Goal: Task Accomplishment & Management: Use online tool/utility

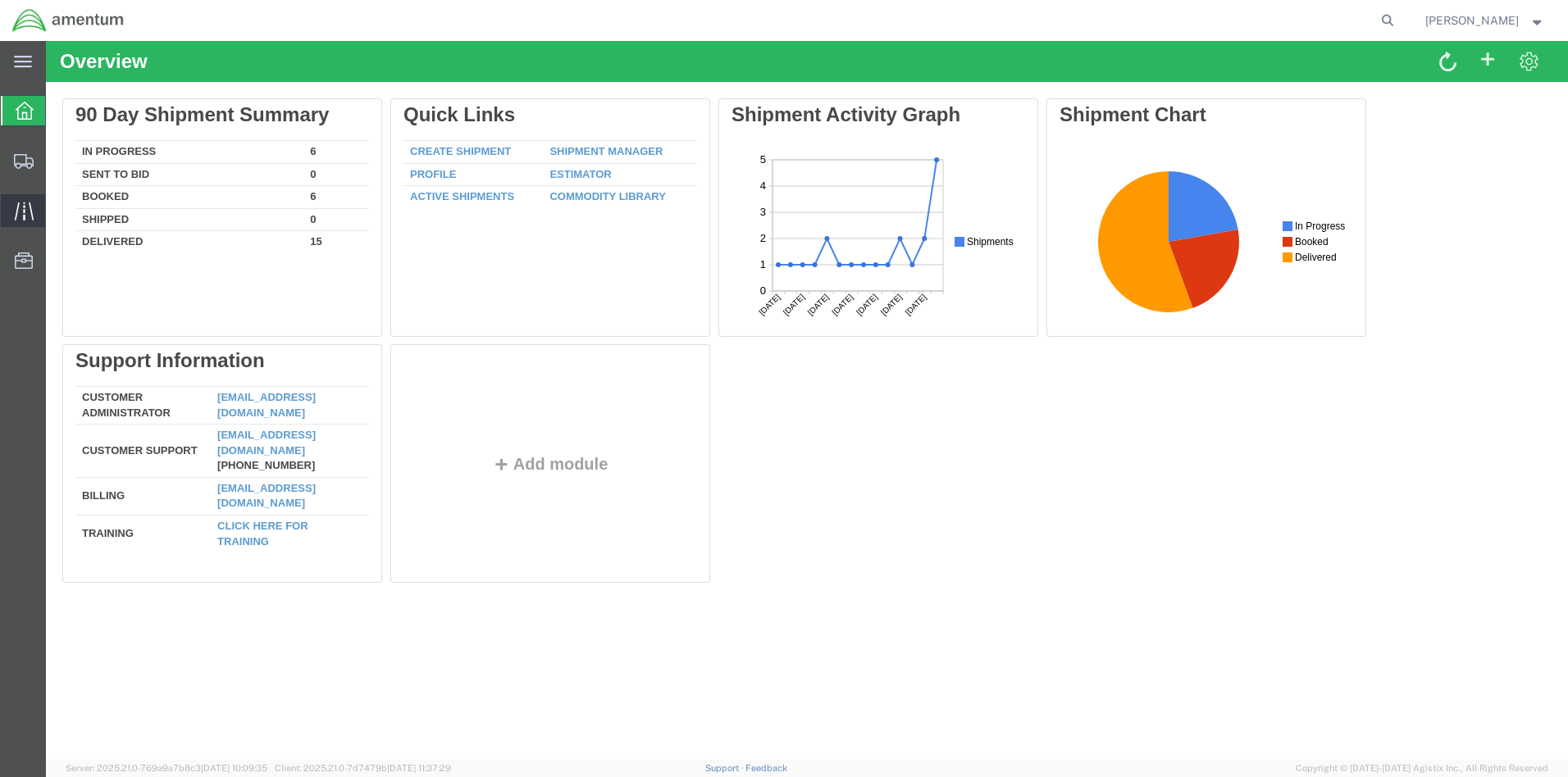
click at [23, 210] on icon at bounding box center [23, 210] width 19 height 18
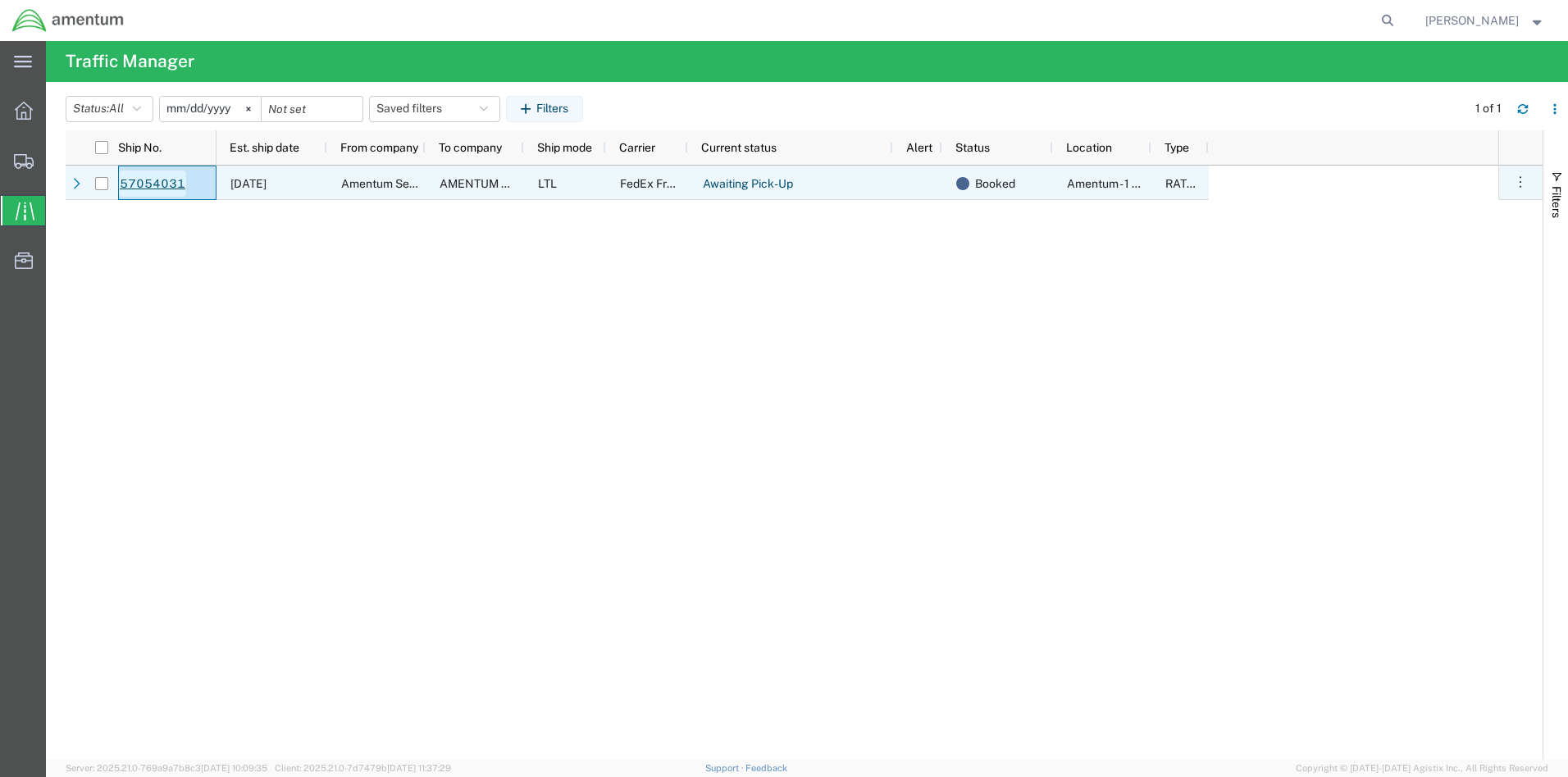
click at [150, 183] on link "57054031" at bounding box center [153, 183] width 67 height 26
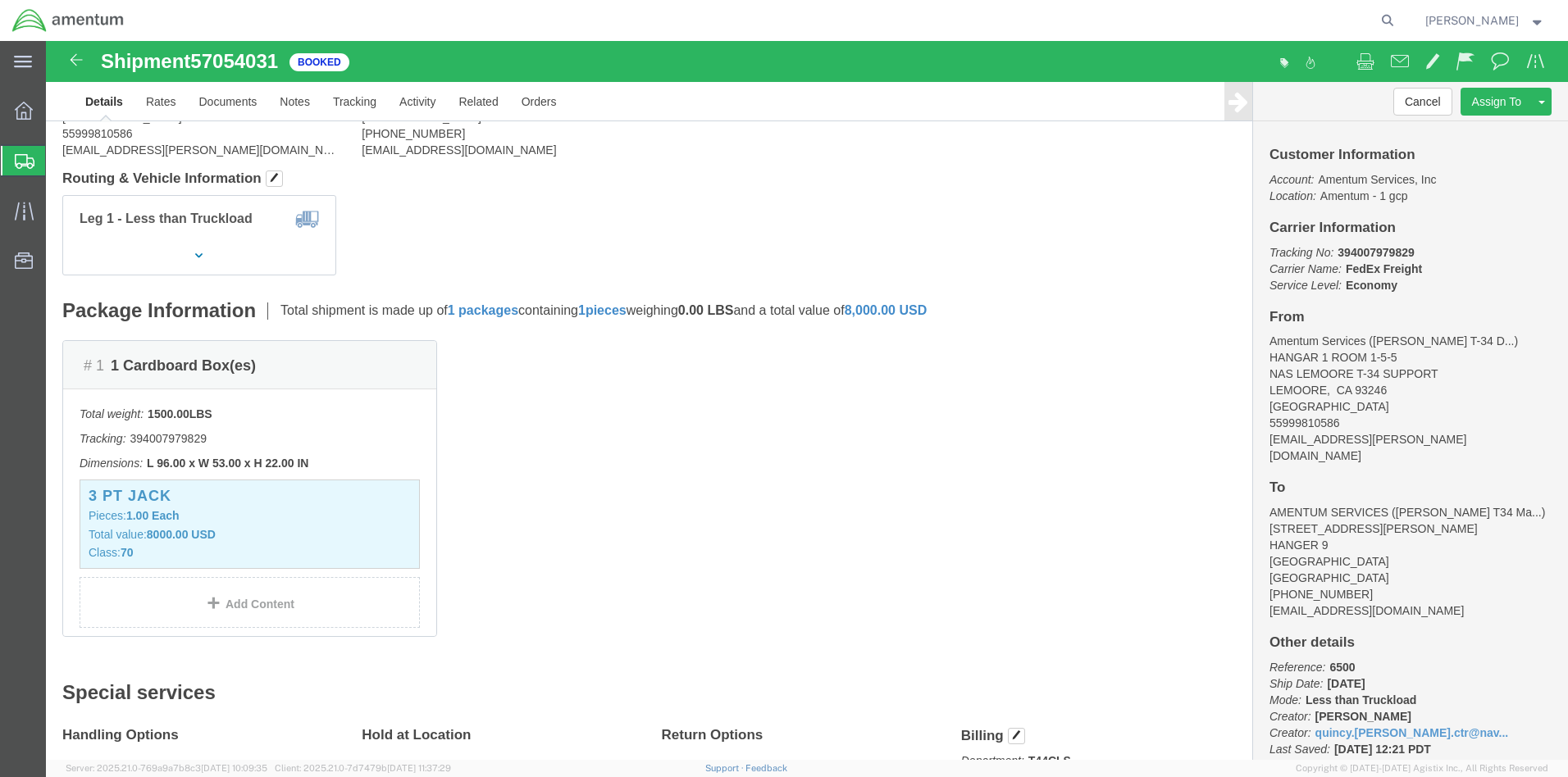
scroll to position [246, 0]
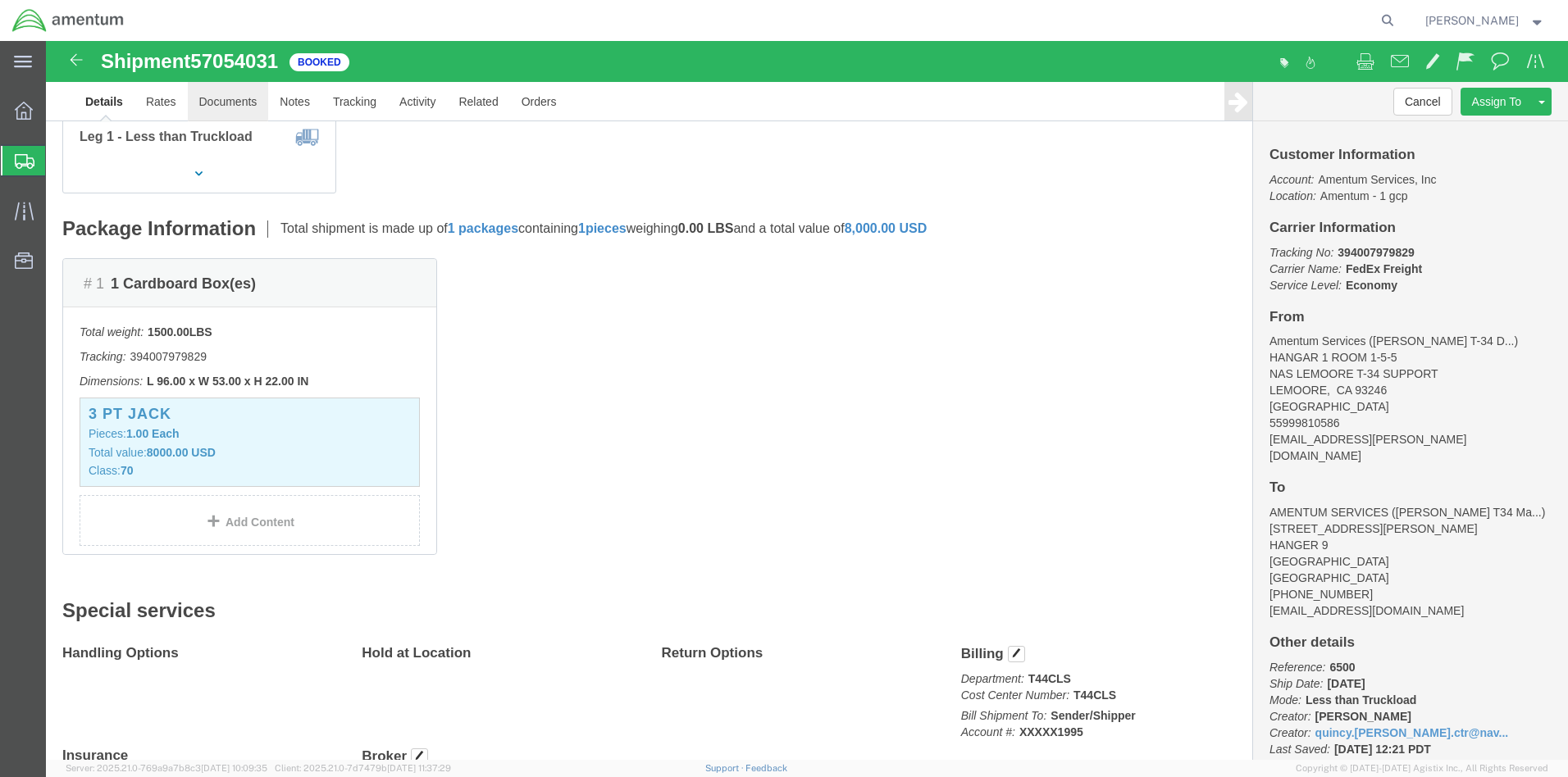
click link "Documents"
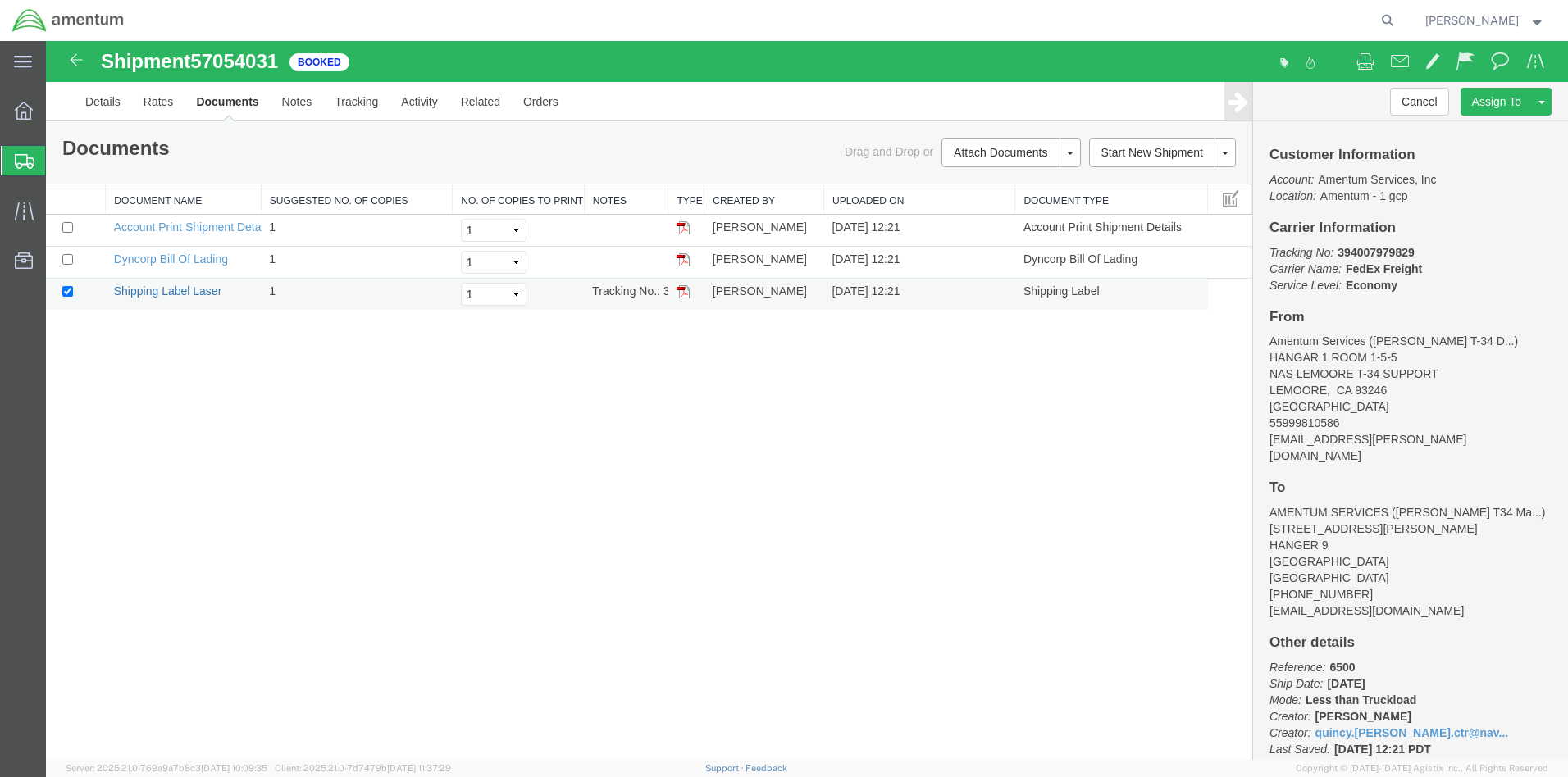
click at [171, 291] on link "Shipping Label Laser" at bounding box center [169, 291] width 109 height 13
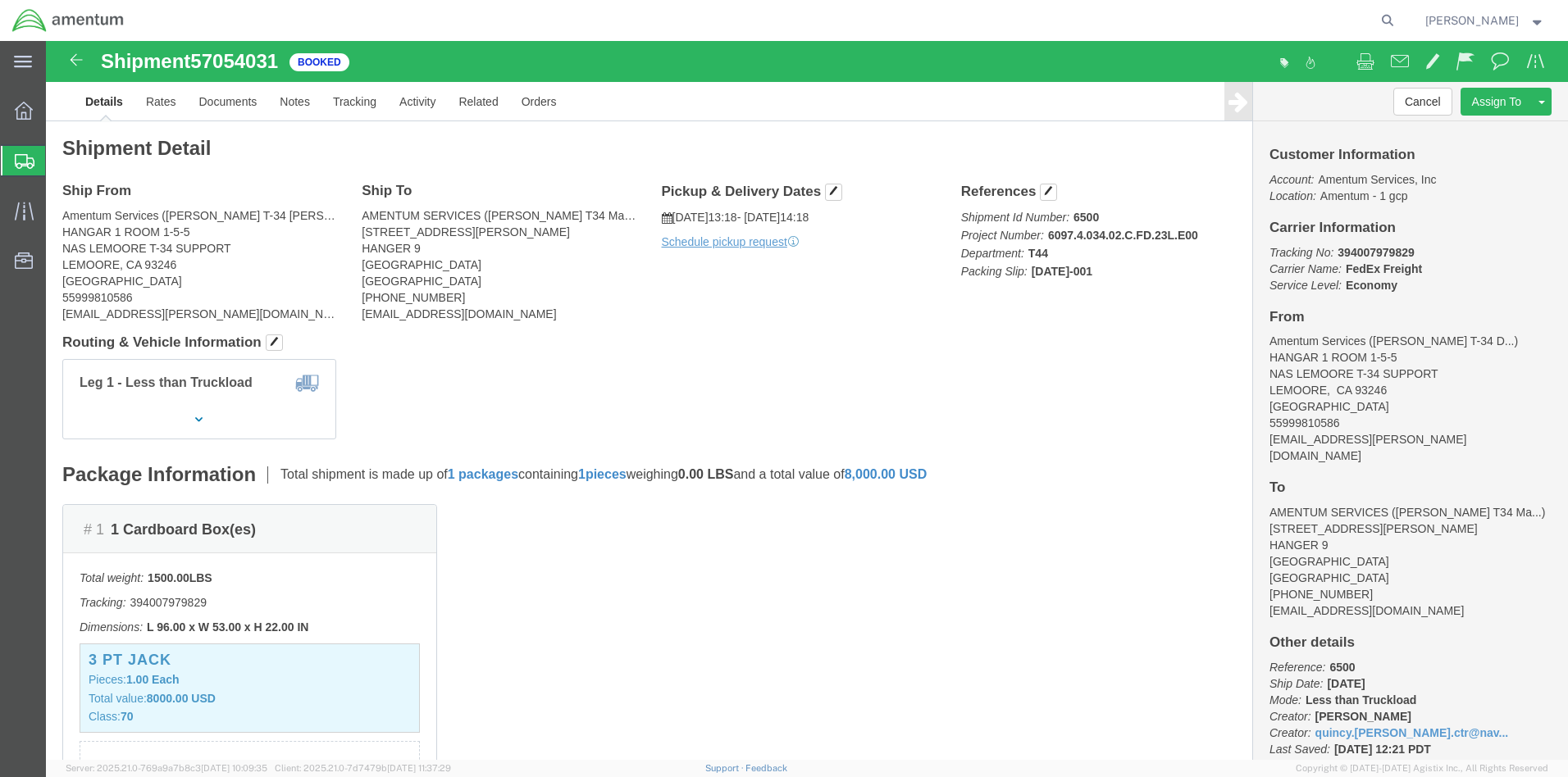
click at [0, 0] on span "Create from Template" at bounding box center [0, 0] width 0 height 0
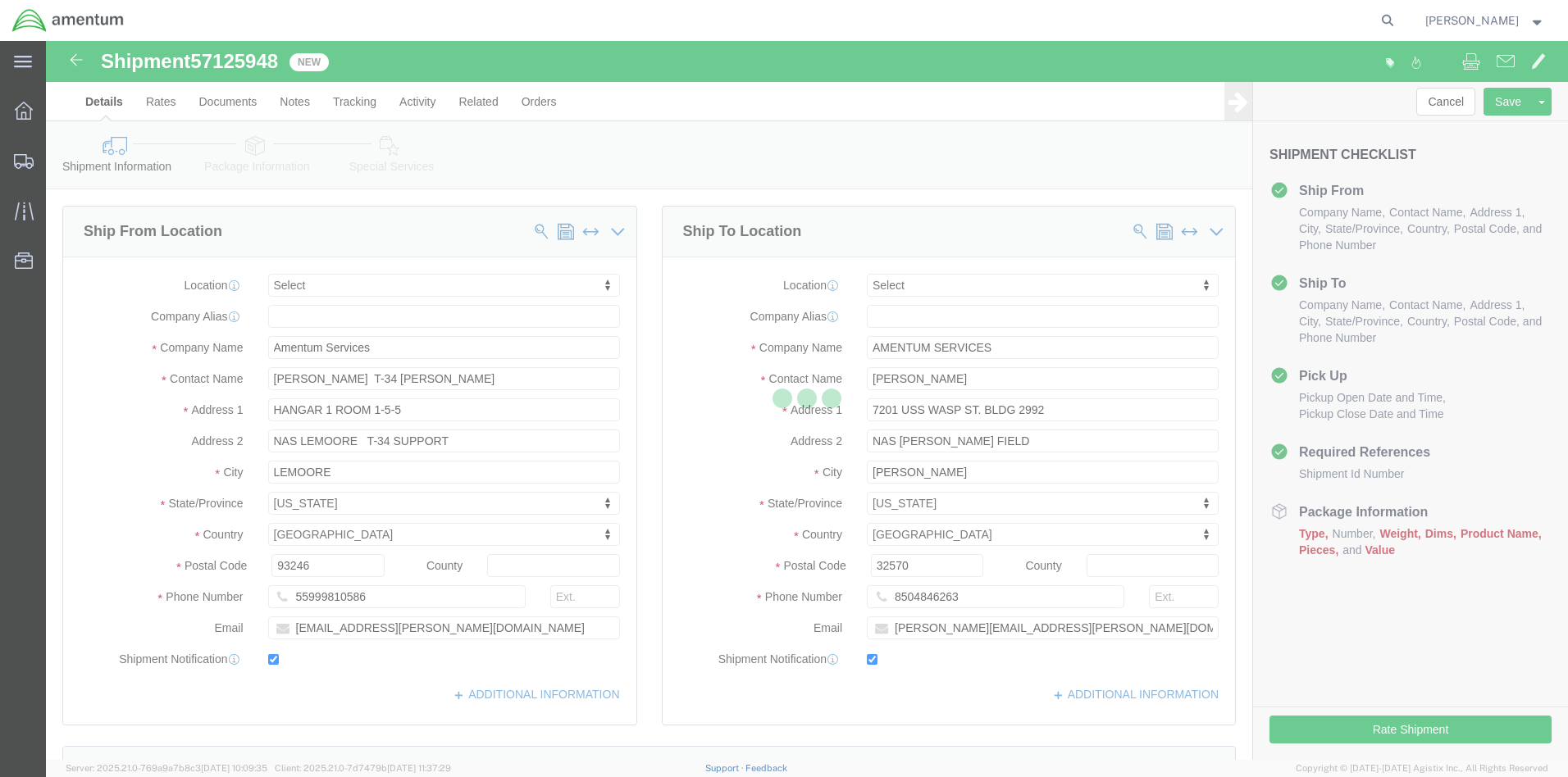
select select
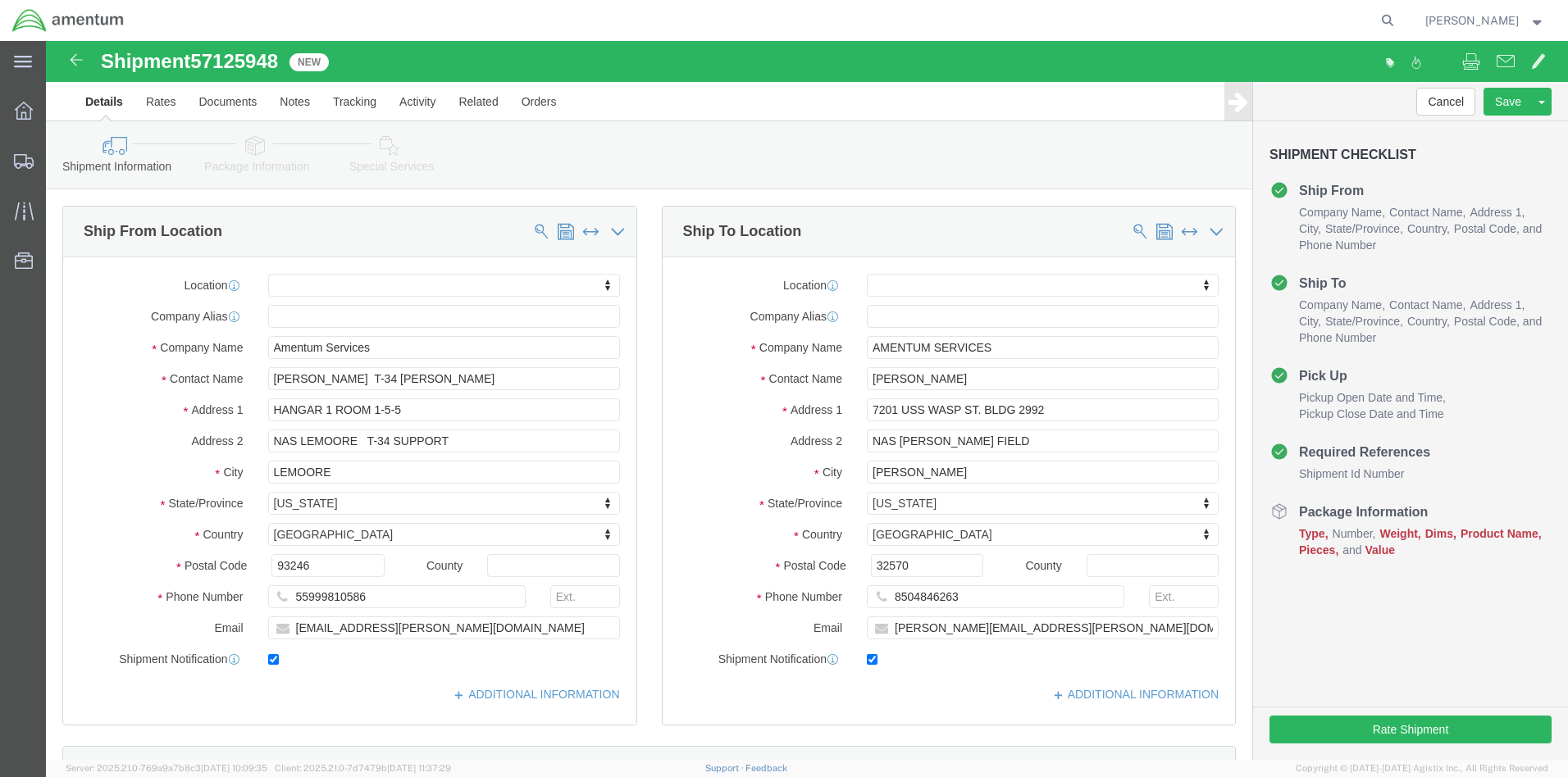
click div "[DATE] 11:15 AM"
click button "Apply"
click div "[DATE] 12:15 PM"
click input "12:15 PM"
type input "2:15 PM"
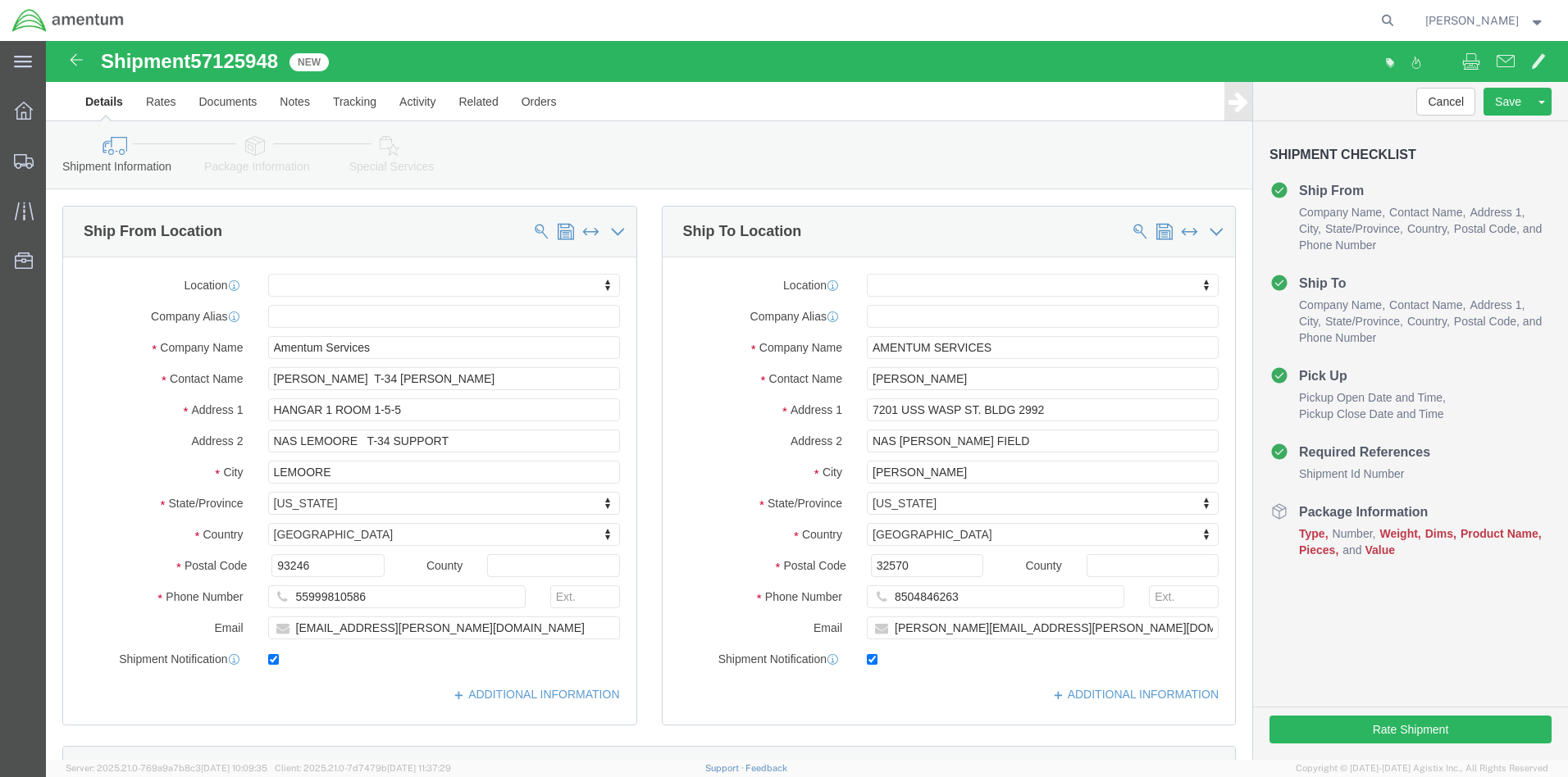
scroll to position [901, 0]
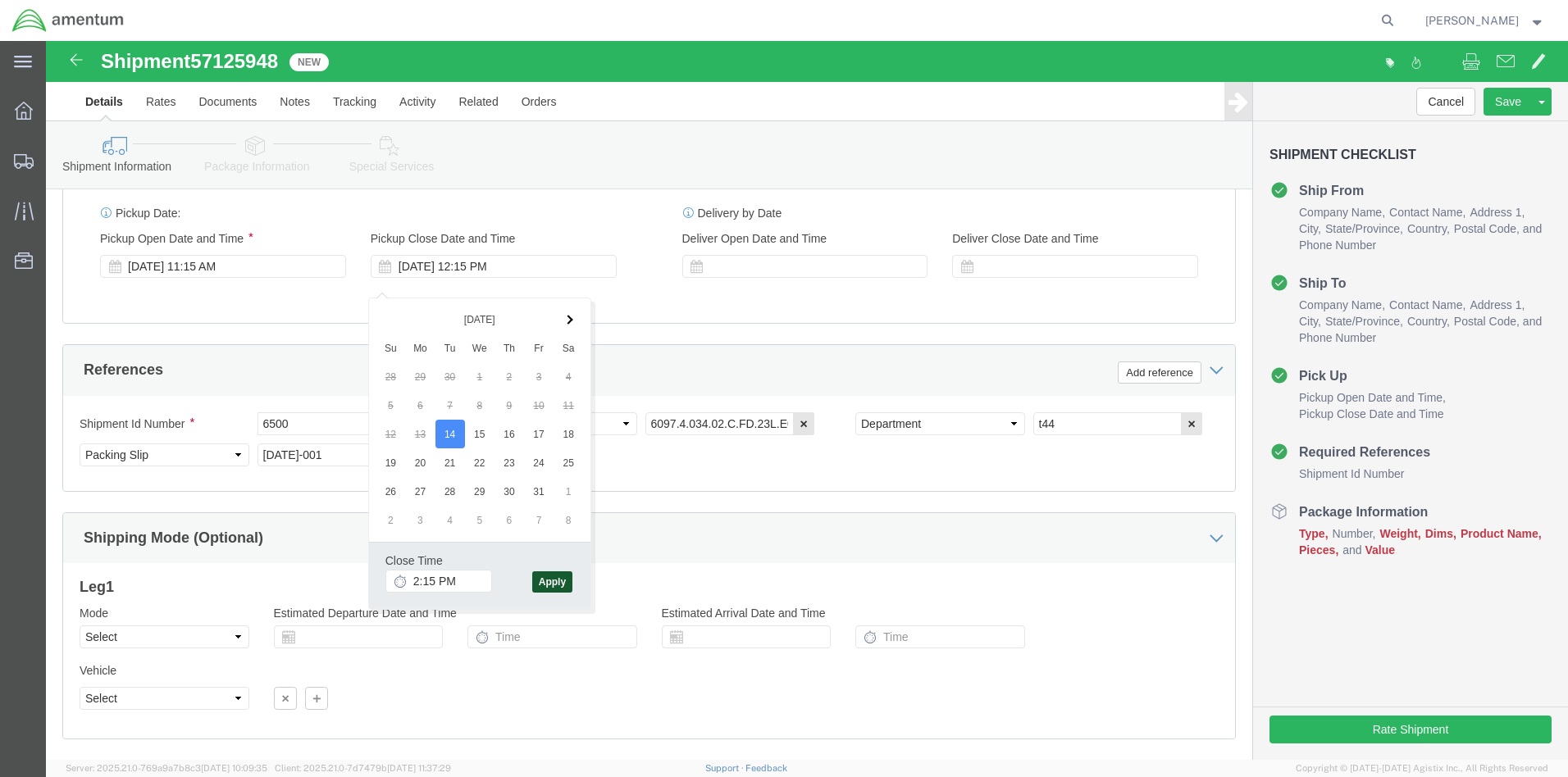
click button "Apply"
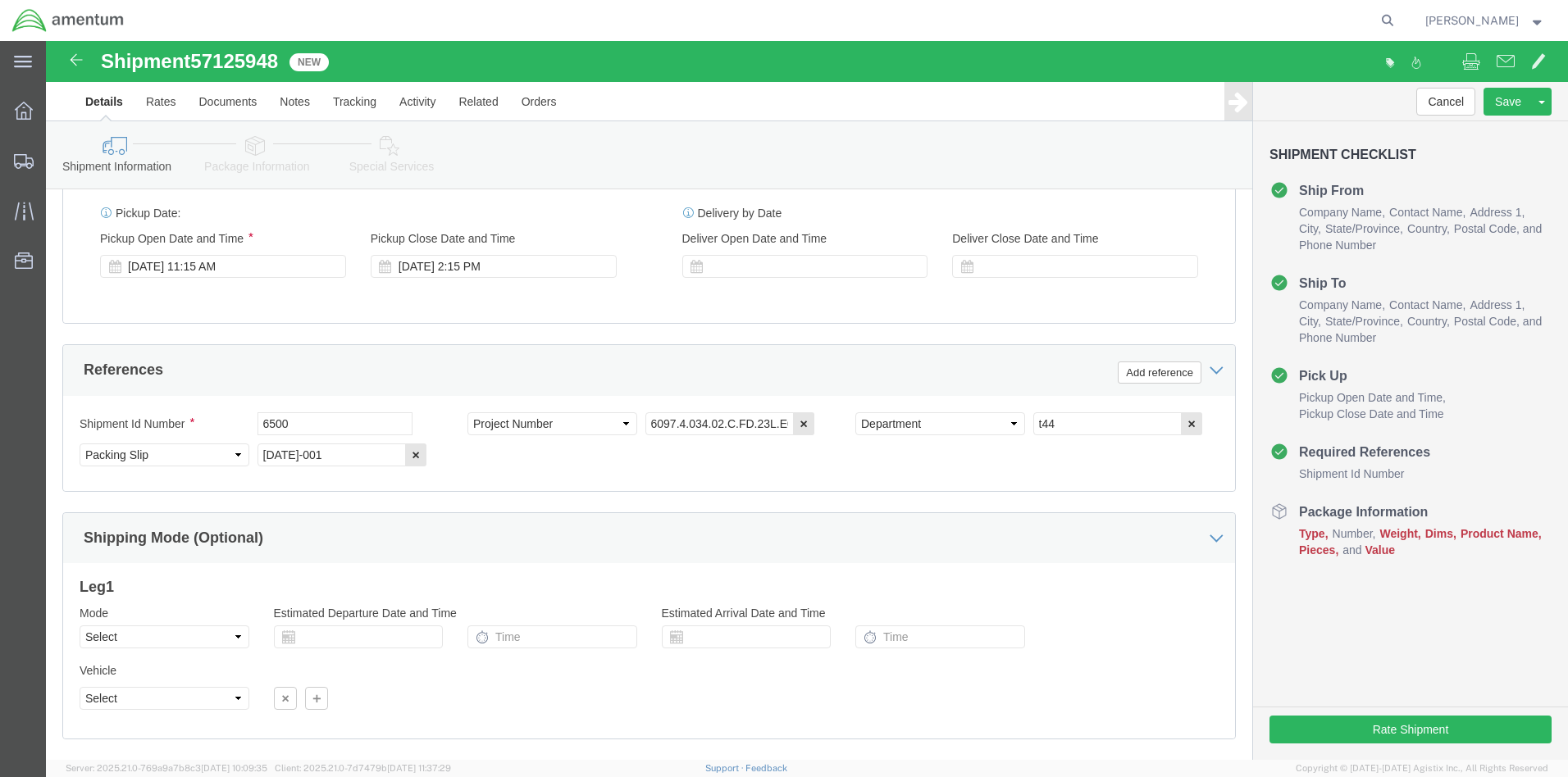
scroll to position [1012, 0]
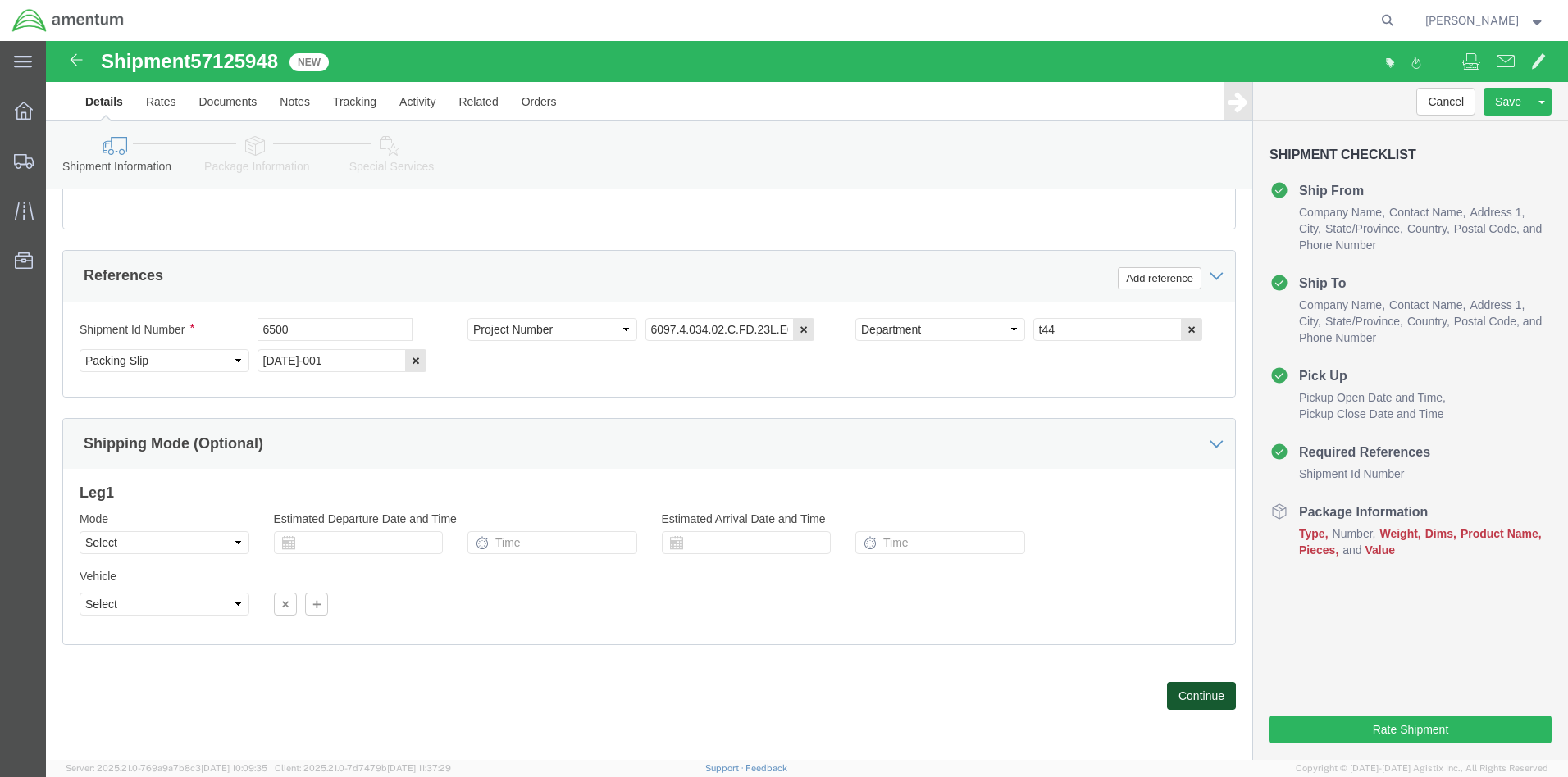
click button "Continue"
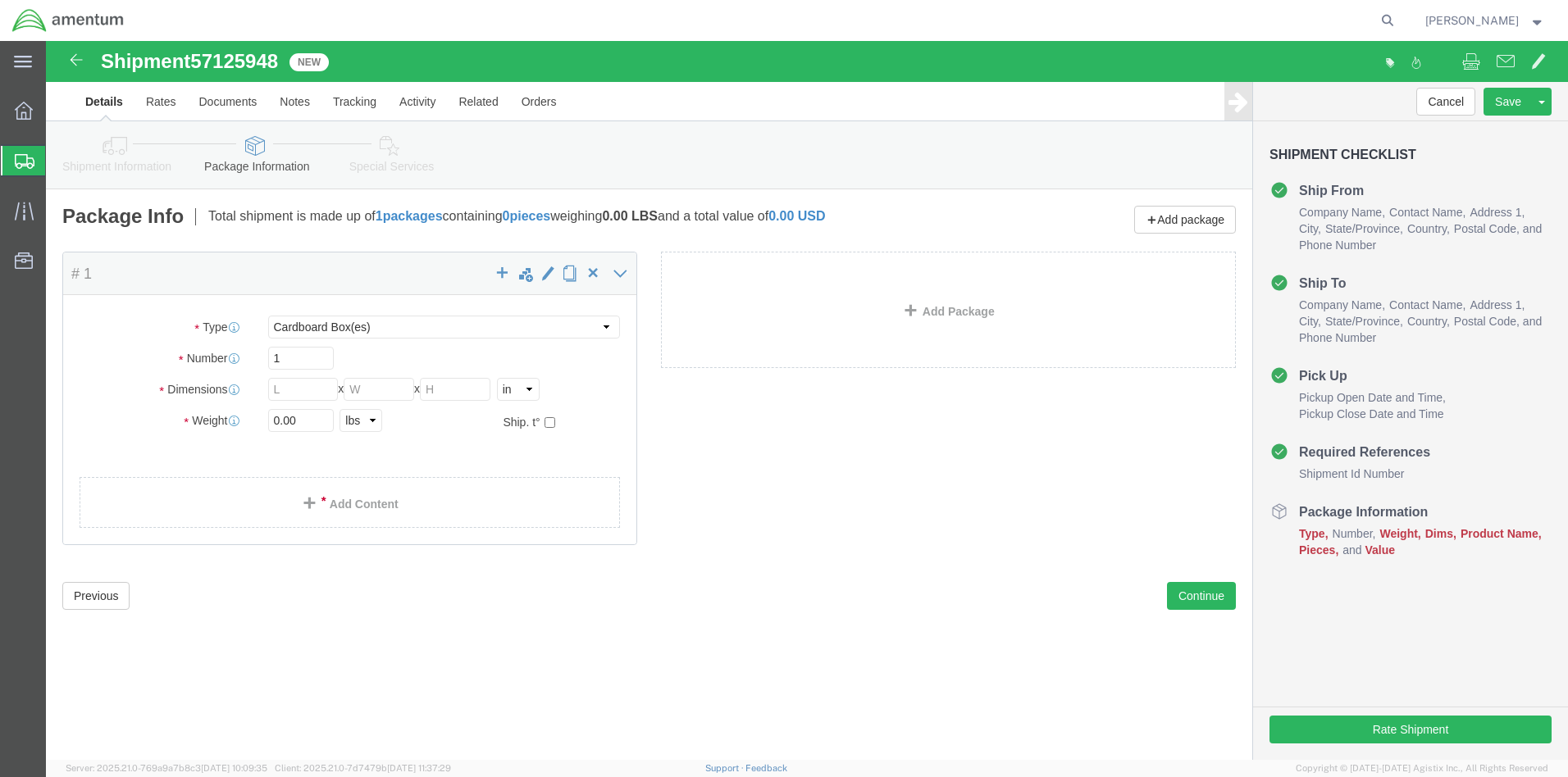
click div "Package Content # 1 x Package Type Select BCK Boxes Bale(s) Basket(s) Bolt(s) B…"
click link "Add Content"
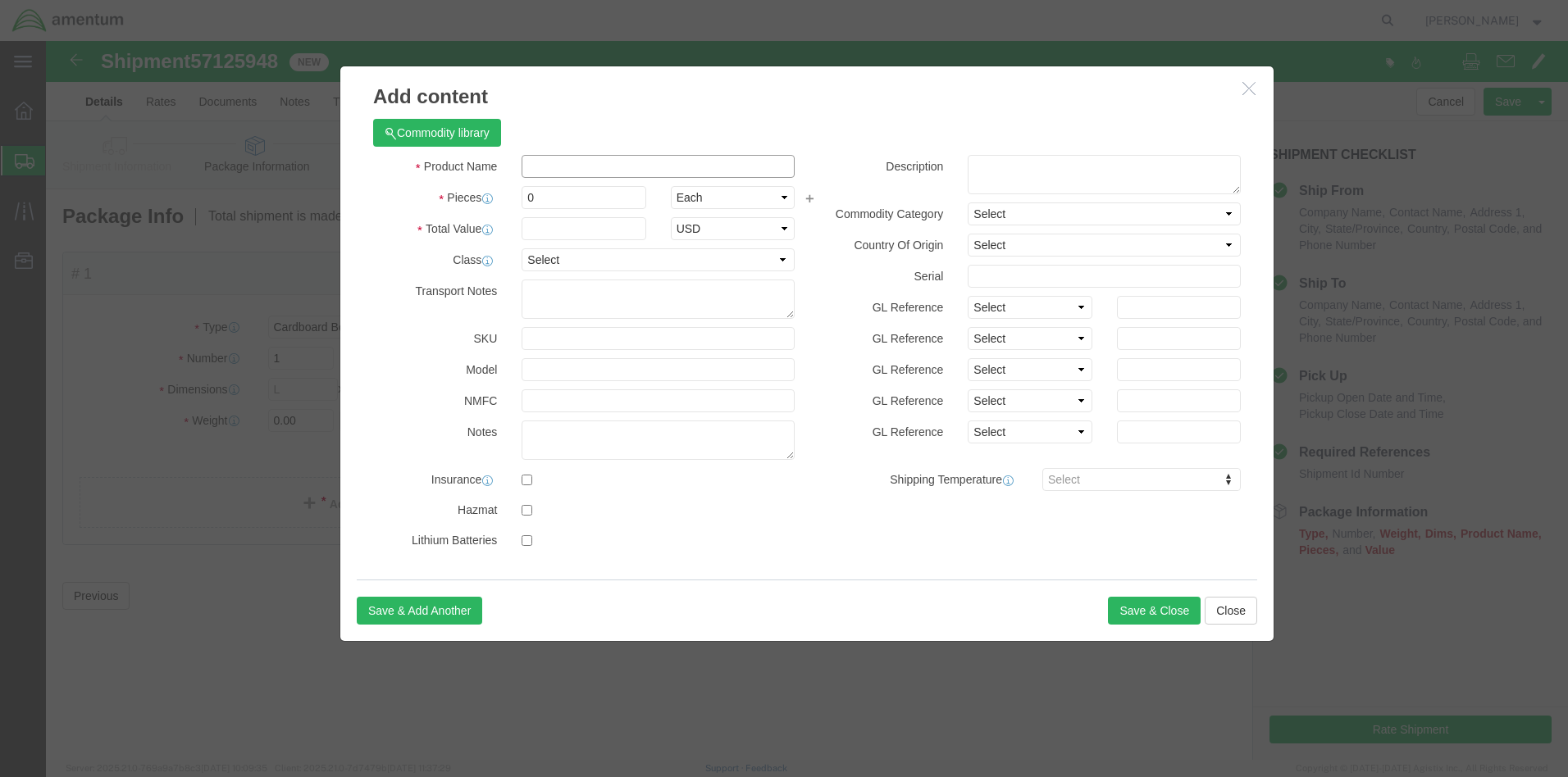
click input "text"
type input "AIRCRAFT PARTS"
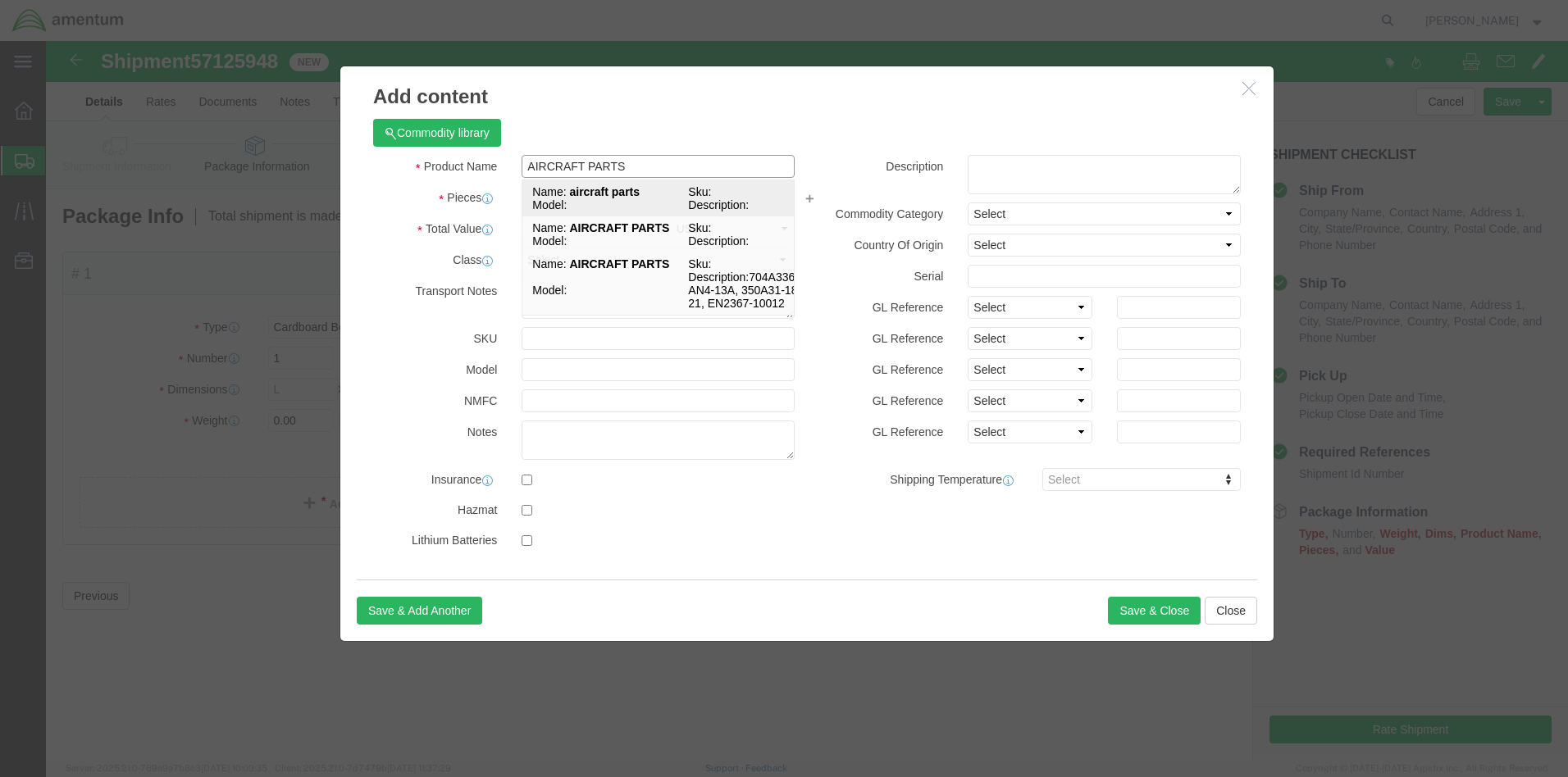
click span "Model:"
select select
select select "US"
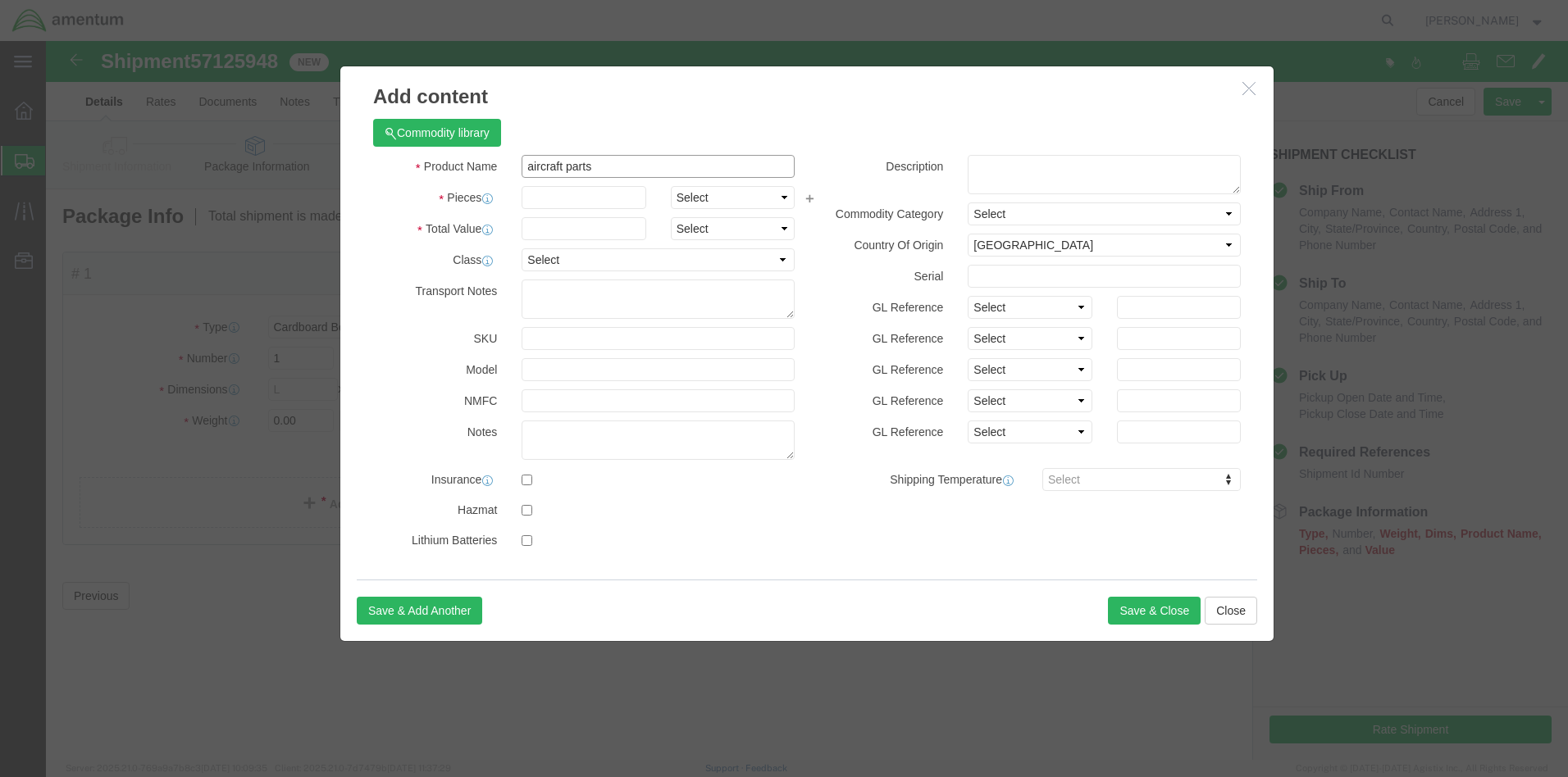
type input "aircraft parts"
click input "text"
type input "1"
click input "text"
type input "1000.00"
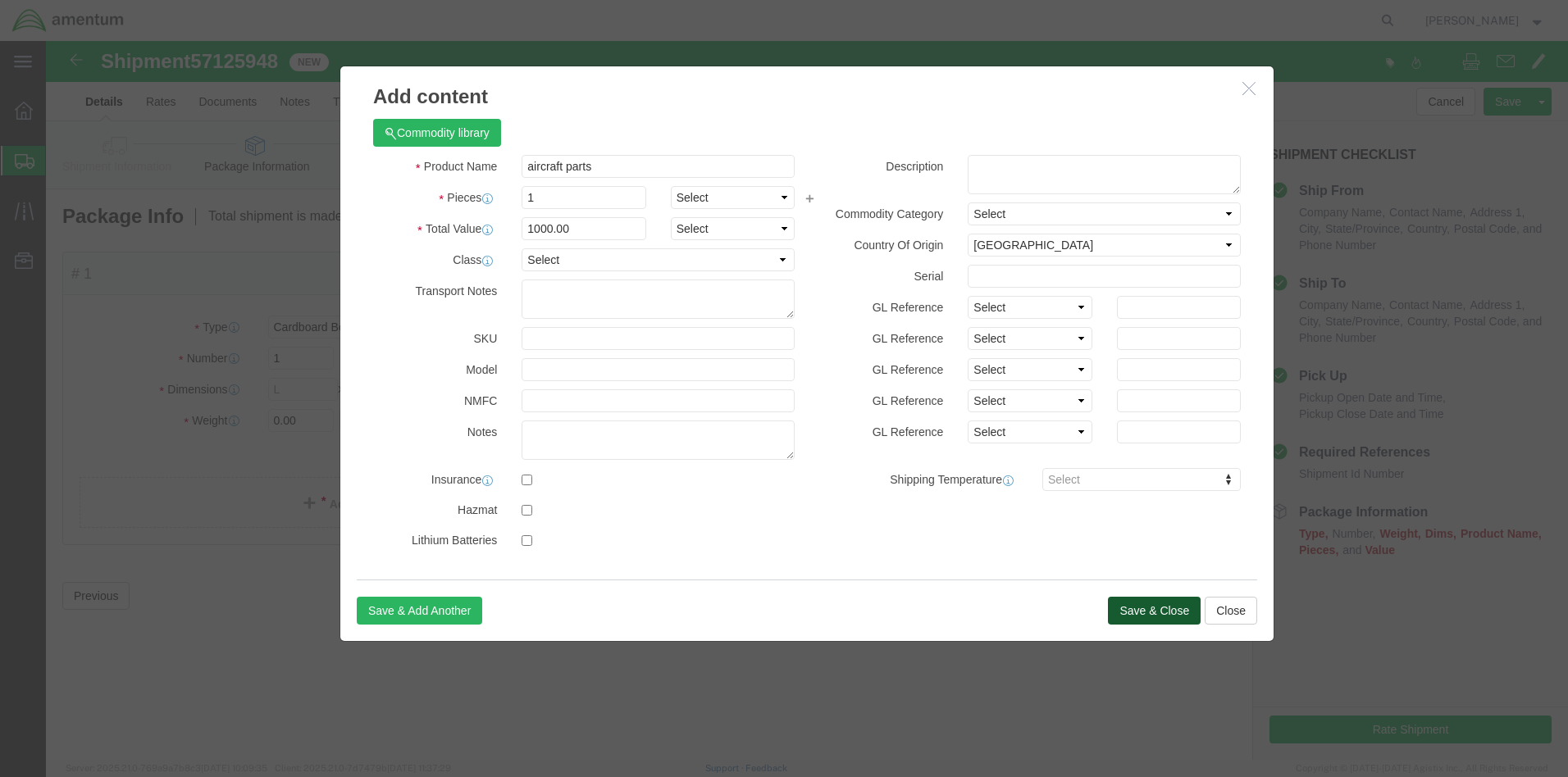
click button "Save & Close"
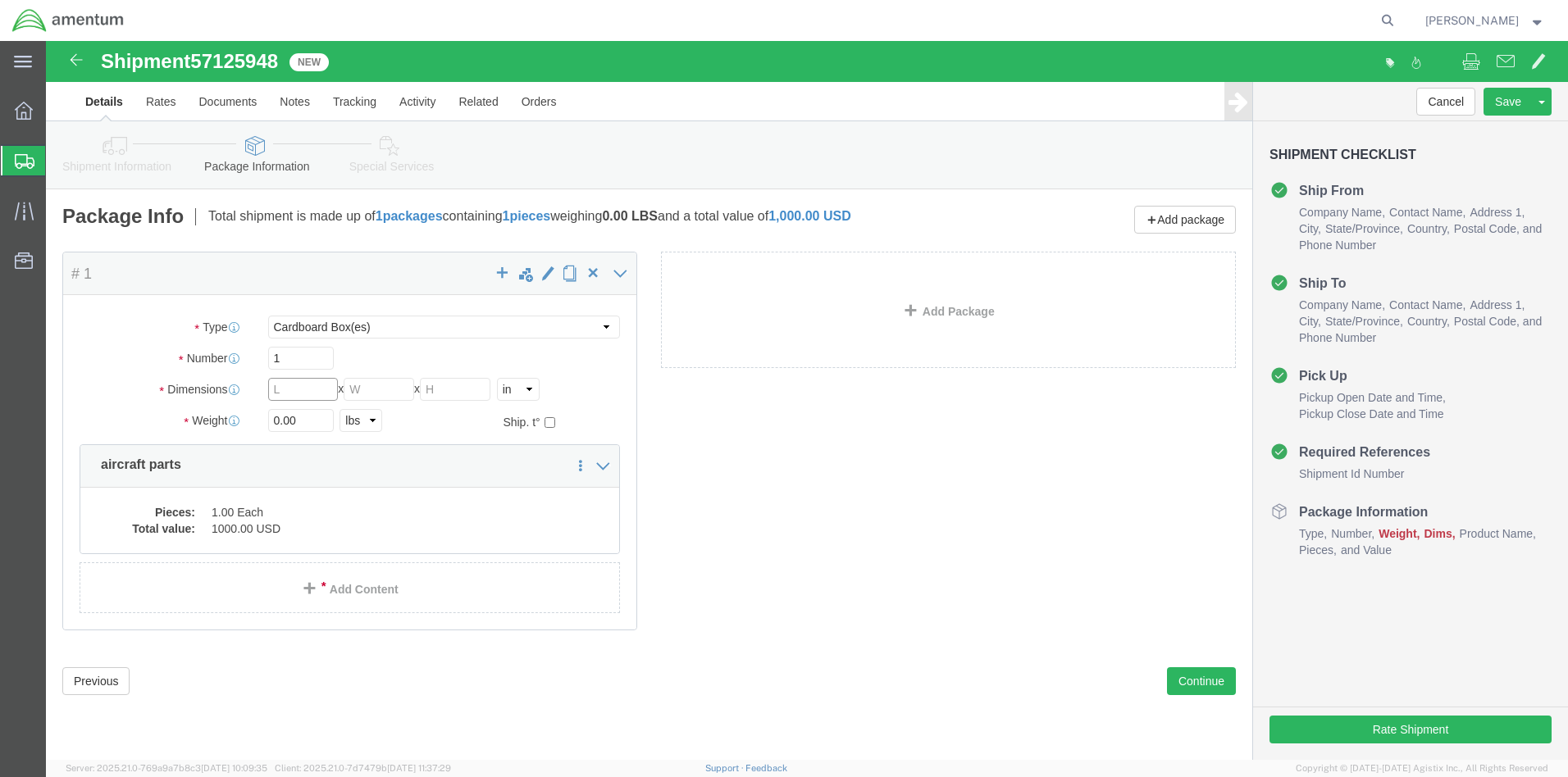
click input "text"
type input "18"
type input "10"
click input "0.00"
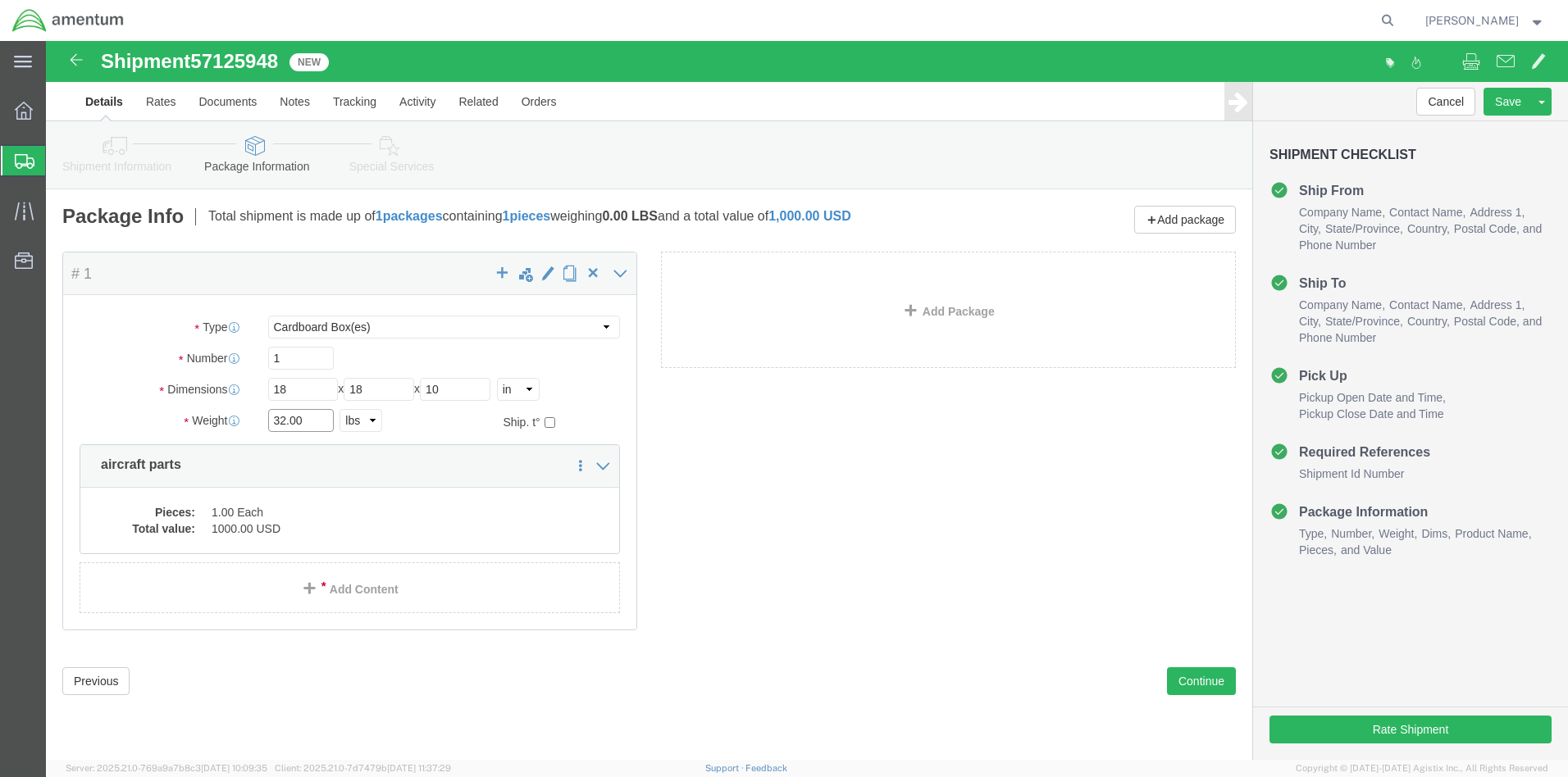
type input "32.00"
click div "Package Content # 1 x Package Type Select BCK Boxes Bale(s) Basket(s) Bolt(s) B…"
click button "Rate Shipment"
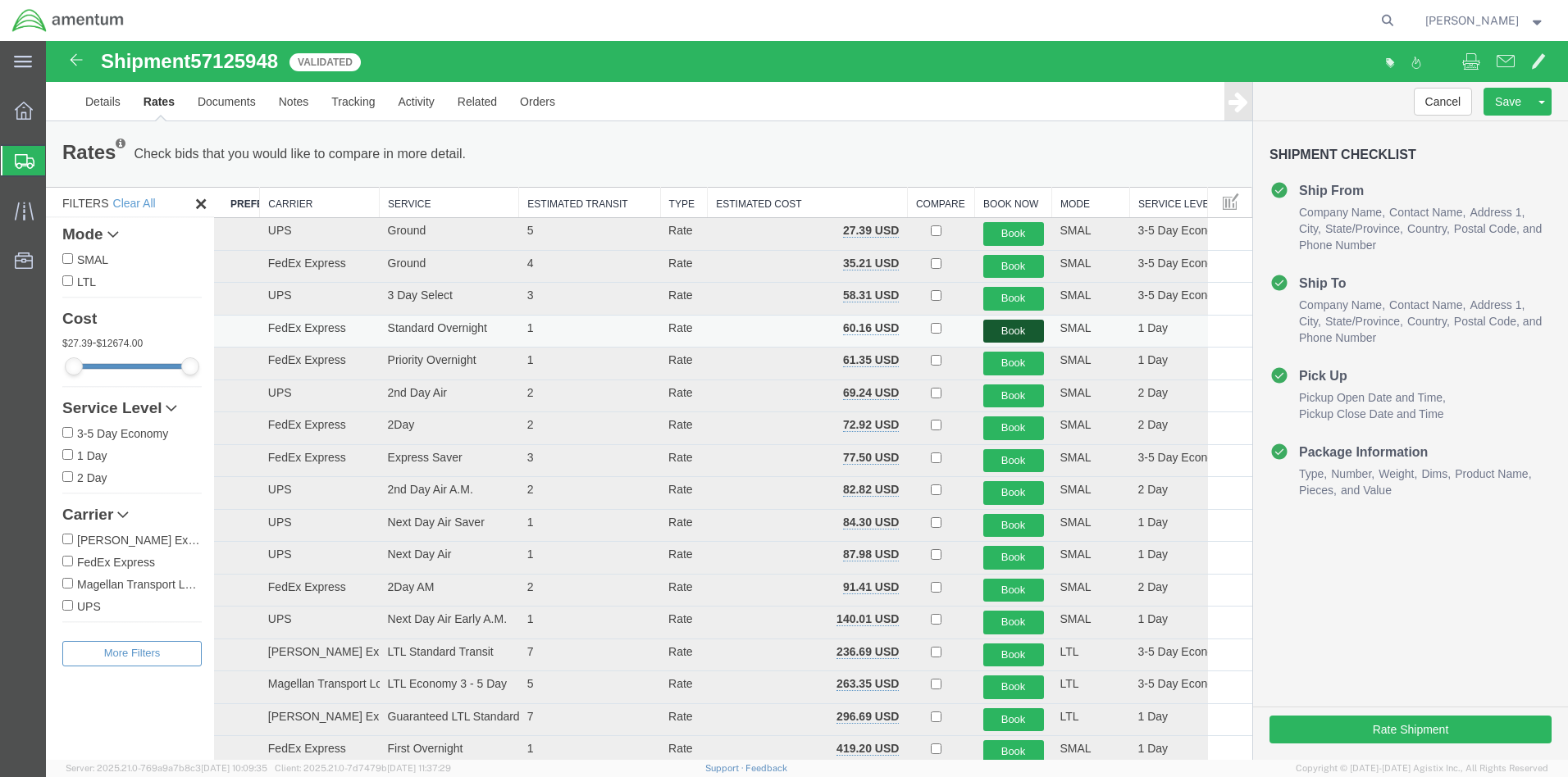
click at [1003, 331] on button "Book" at bounding box center [1014, 331] width 61 height 24
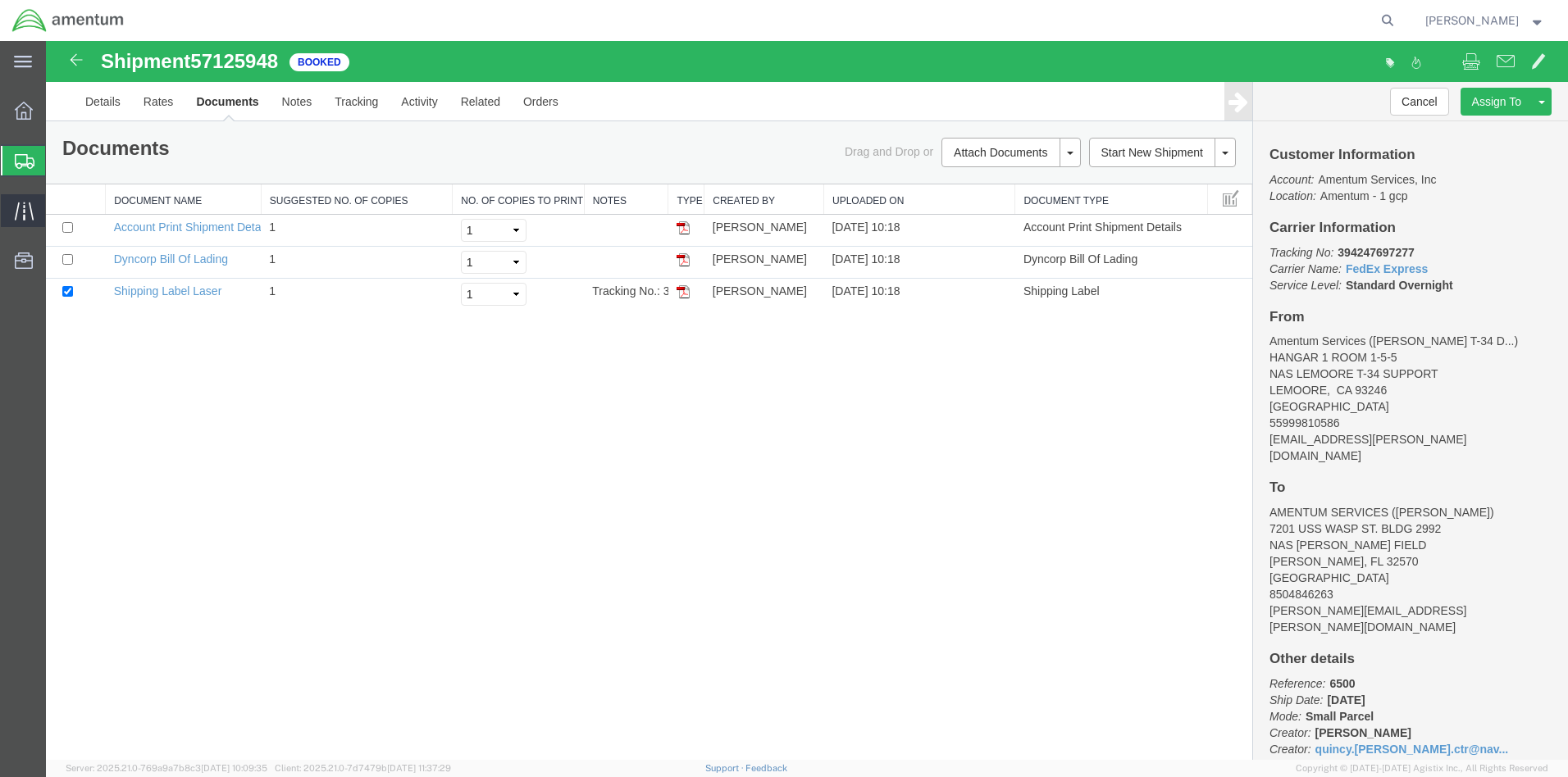
click at [24, 210] on icon at bounding box center [23, 210] width 19 height 18
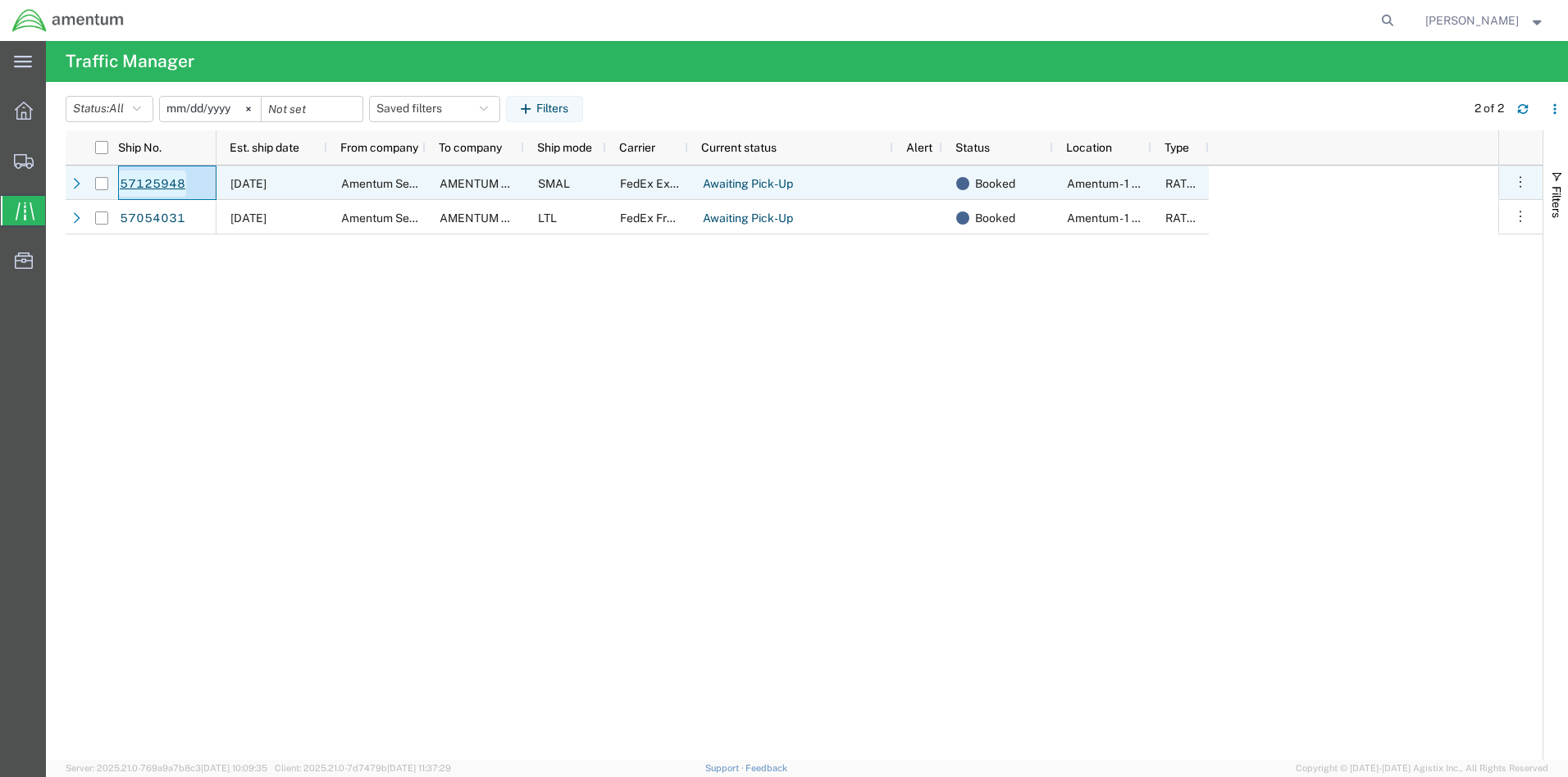
click at [145, 184] on link "57125948" at bounding box center [153, 183] width 67 height 26
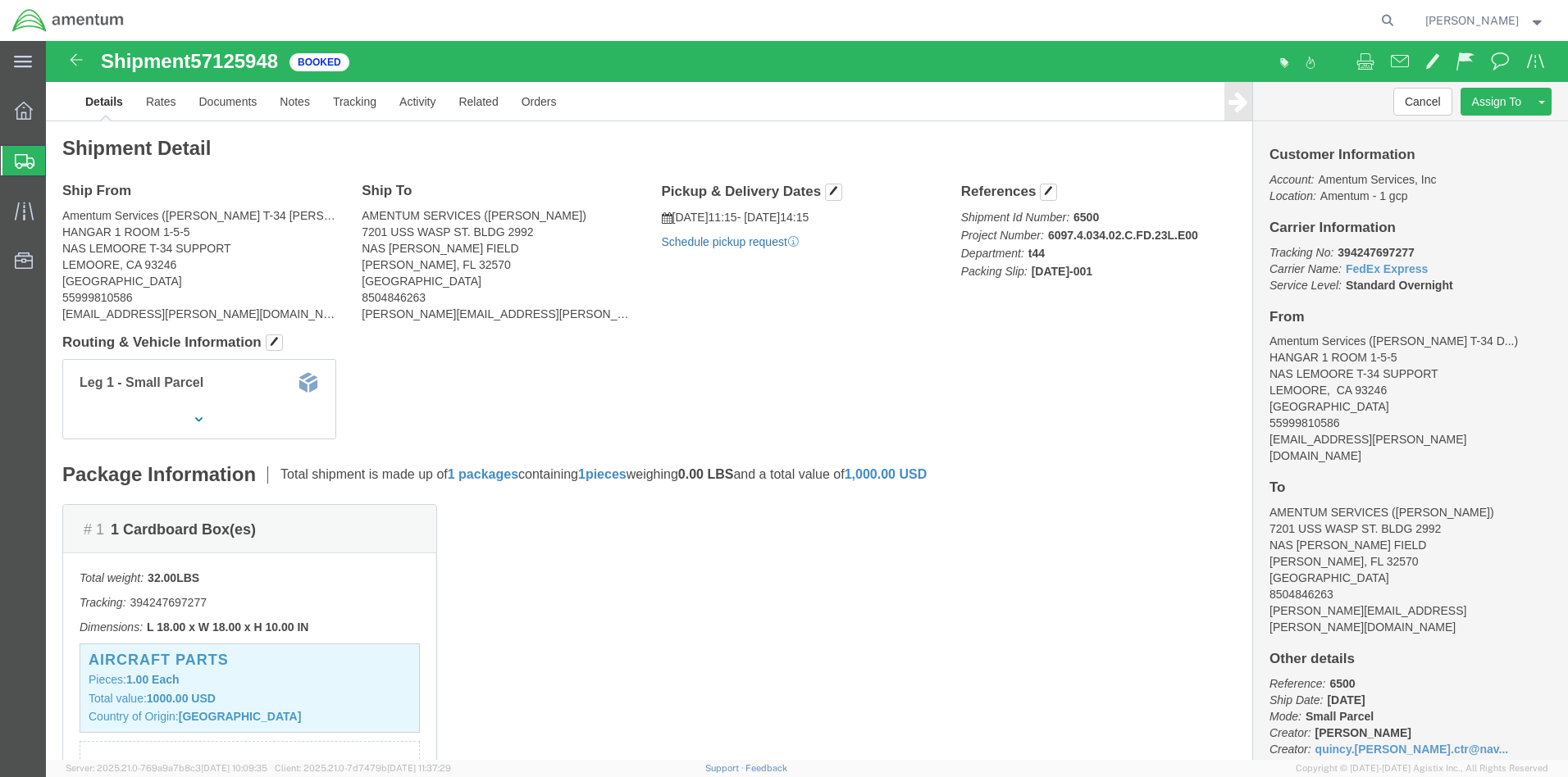
click link "Schedule pickup request"
